Goal: Task Accomplishment & Management: Use online tool/utility

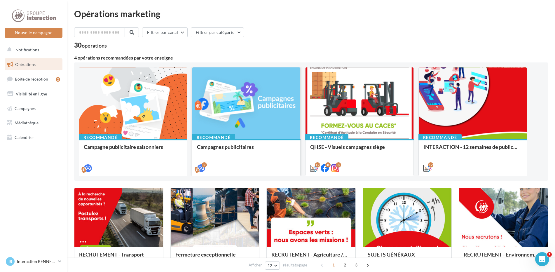
click at [251, 156] on div "Campagnes publicitaires" at bounding box center [246, 157] width 99 height 27
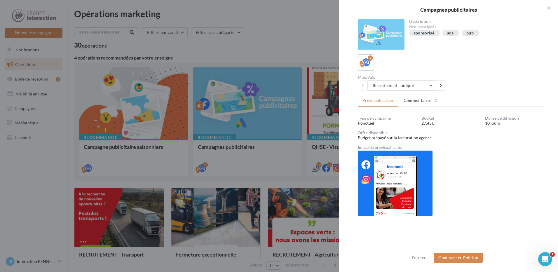
click at [430, 88] on button "Recrutement | unique" at bounding box center [401, 85] width 68 height 10
click at [421, 102] on button "Recrutement | unique" at bounding box center [410, 100] width 87 height 15
click at [247, 21] on div at bounding box center [279, 136] width 558 height 272
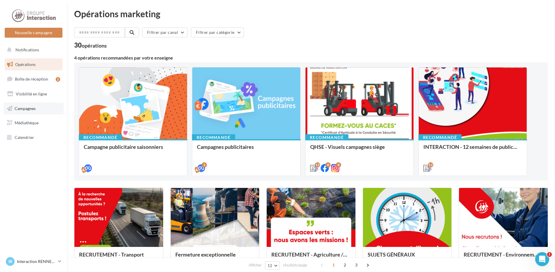
click at [36, 113] on link "Campagnes" at bounding box center [33, 108] width 60 height 12
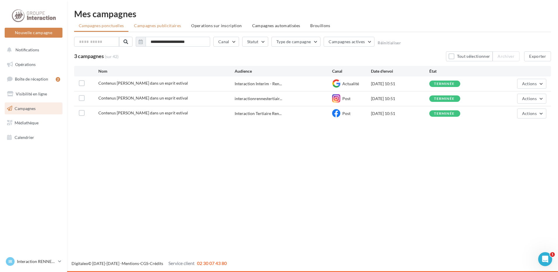
click at [175, 25] on span "Campagnes publicitaires" at bounding box center [157, 25] width 47 height 5
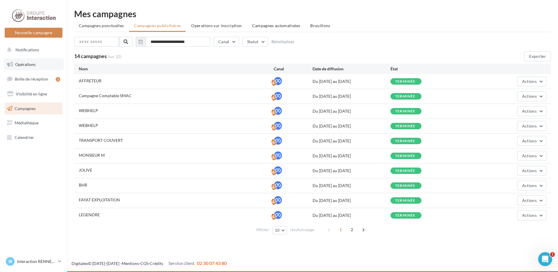
click at [43, 66] on link "Opérations" at bounding box center [33, 64] width 60 height 12
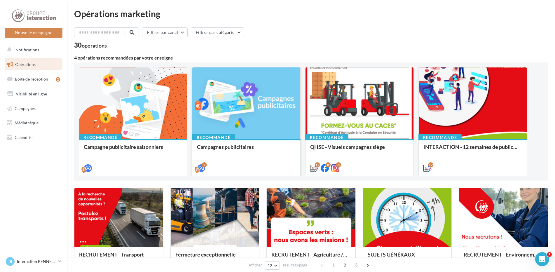
click at [256, 157] on div "Campagnes publicitaires" at bounding box center [246, 157] width 99 height 27
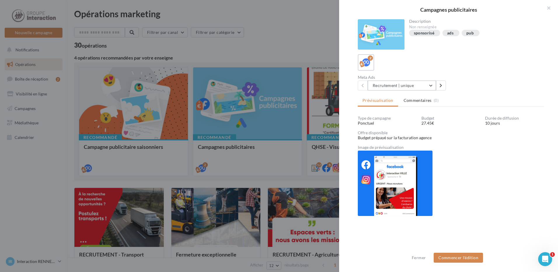
click at [431, 84] on button "Recrutement | unique" at bounding box center [401, 85] width 68 height 10
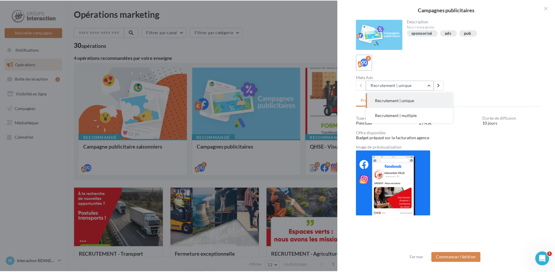
scroll to position [1, 0]
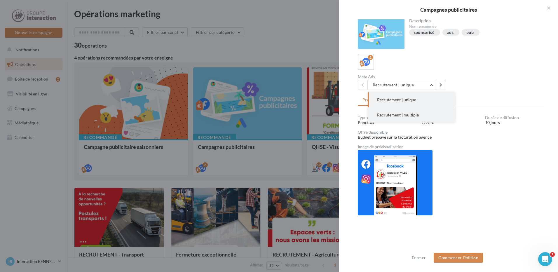
click at [405, 113] on span "Recrutement | multiple" at bounding box center [398, 114] width 42 height 5
click at [274, 40] on div at bounding box center [279, 136] width 558 height 272
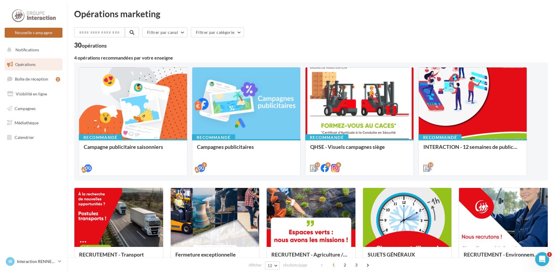
click at [47, 35] on button "Nouvelle campagne" at bounding box center [34, 33] width 58 height 10
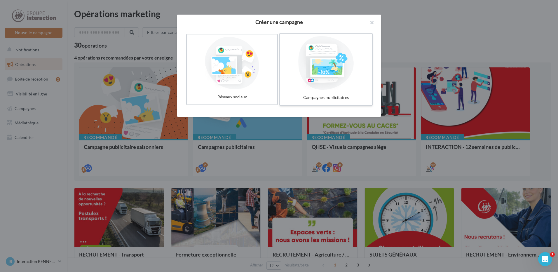
click at [337, 78] on div at bounding box center [325, 63] width 87 height 54
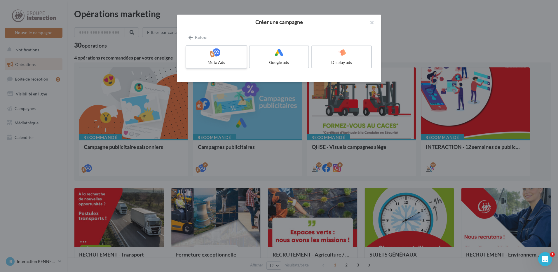
click at [204, 55] on div at bounding box center [215, 52] width 55 height 9
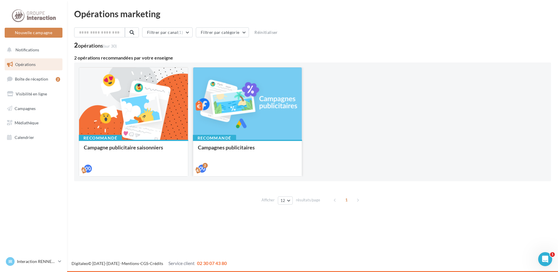
click at [238, 160] on div "2" at bounding box center [247, 168] width 109 height 16
click at [248, 156] on div "Campagnes publicitaires" at bounding box center [247, 150] width 99 height 12
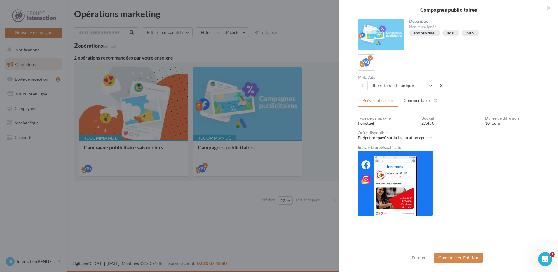
click at [426, 85] on button "Recrutement | unique" at bounding box center [401, 85] width 68 height 10
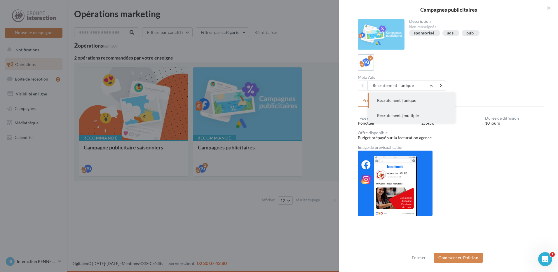
click at [419, 112] on button "Recrutement | multiple" at bounding box center [410, 115] width 87 height 15
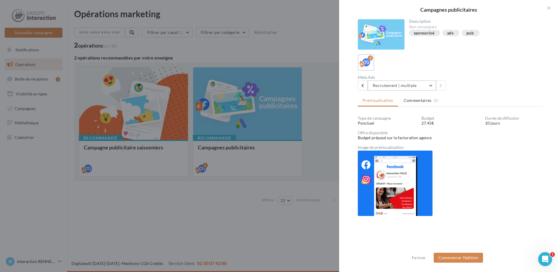
click at [427, 86] on button "Recrutement | multiple" at bounding box center [401, 85] width 68 height 10
click at [419, 108] on div "Recrutement | unique Recrutement | multiple" at bounding box center [410, 108] width 87 height 30
click at [419, 101] on span "Commentaires" at bounding box center [417, 100] width 28 height 6
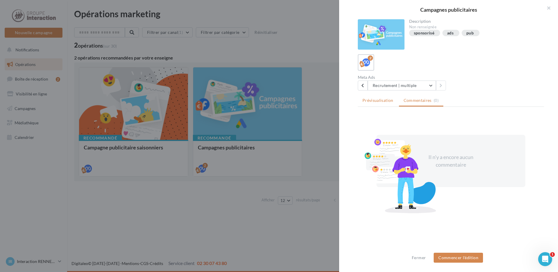
click at [381, 97] on li "Prévisualisation" at bounding box center [378, 100] width 40 height 10
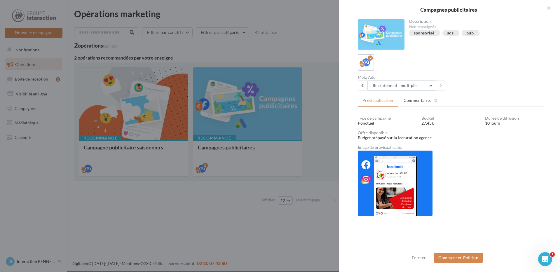
click at [389, 89] on button "Recrutement | multiple" at bounding box center [401, 85] width 68 height 10
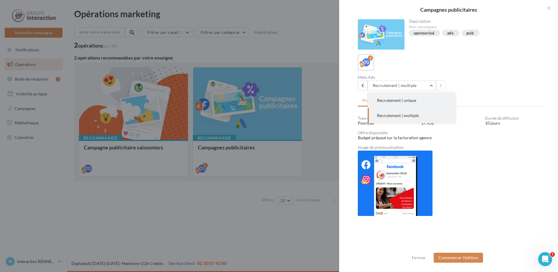
click at [398, 105] on button "Recrutement | unique" at bounding box center [410, 100] width 87 height 15
